Goal: Task Accomplishment & Management: Manage account settings

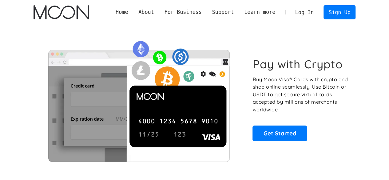
click at [316, 14] on link "Log In" at bounding box center [304, 13] width 29 height 14
click at [312, 13] on link "Log In" at bounding box center [304, 13] width 29 height 14
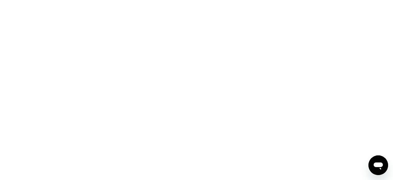
click at [196, 64] on div at bounding box center [196, 90] width 393 height 180
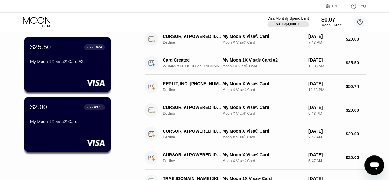
scroll to position [40, 0]
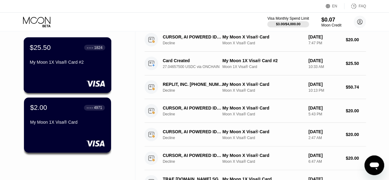
click at [63, 60] on div "$25.50 ● ● ● ● 1824 My Moon 1X Visa® Card #2" at bounding box center [67, 55] width 75 height 24
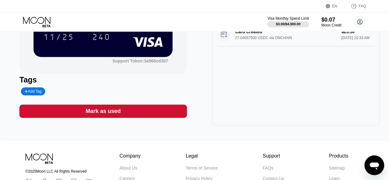
scroll to position [91, 0]
